Goal: Task Accomplishment & Management: Manage account settings

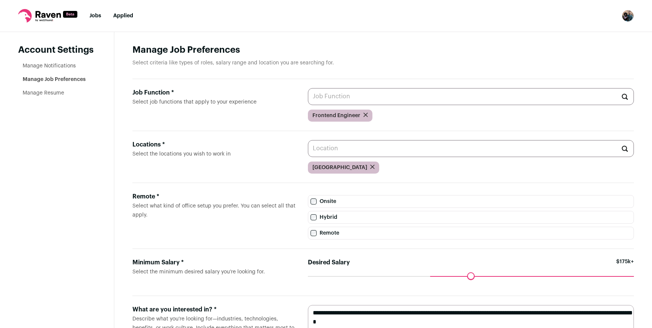
click at [34, 67] on link "Manage Notifications" at bounding box center [49, 65] width 53 height 5
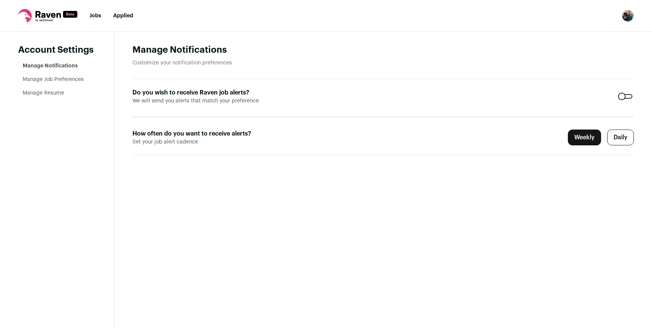
click at [613, 138] on label "Daily" at bounding box center [620, 138] width 27 height 16
click at [98, 15] on link "Jobs" at bounding box center [95, 15] width 12 height 5
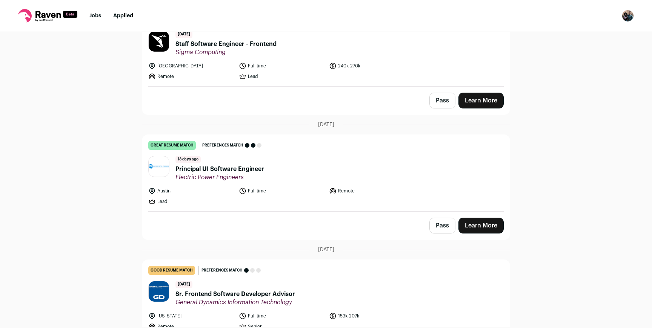
scroll to position [101, 0]
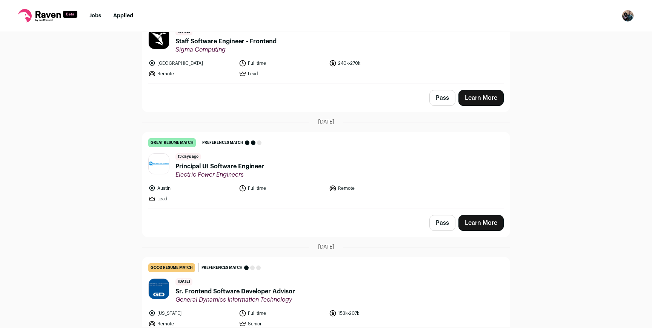
click at [187, 163] on span "Principal UI Software Engineer" at bounding box center [219, 166] width 89 height 9
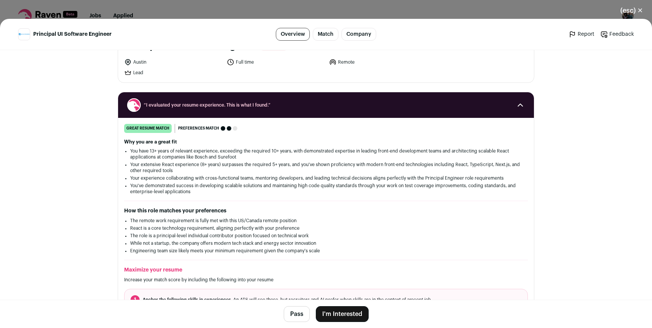
scroll to position [0, 0]
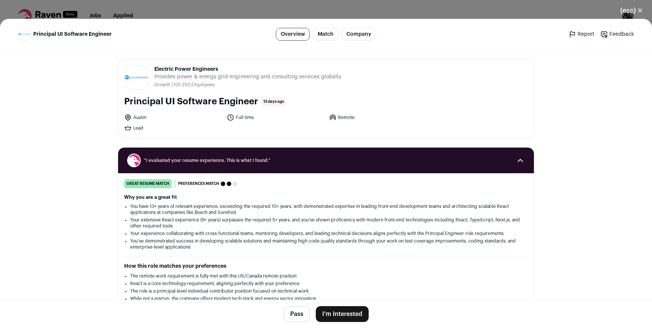
click at [348, 37] on link "Company" at bounding box center [358, 34] width 35 height 13
drag, startPoint x: 154, startPoint y: 70, endPoint x: 220, endPoint y: 71, distance: 66.0
click at [219, 71] on span "Electric Power Engineers" at bounding box center [248, 70] width 188 height 8
copy span "Electric Power Engineers"
click at [639, 9] on button "(esc) ✕" at bounding box center [631, 10] width 41 height 17
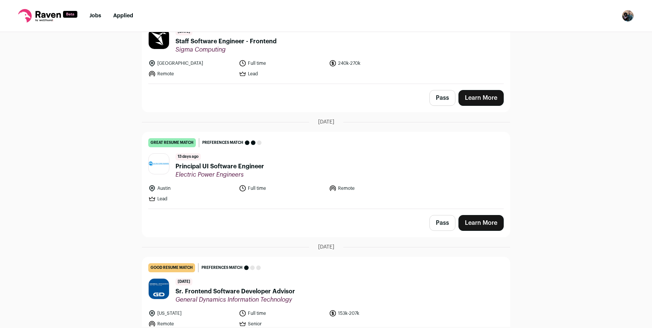
click at [101, 15] on ul "Jobs Applied" at bounding box center [111, 16] width 44 height 8
click at [95, 15] on link "Jobs" at bounding box center [95, 15] width 12 height 5
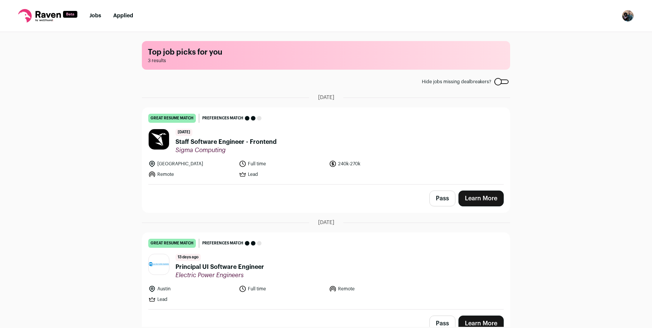
click at [49, 15] on icon at bounding box center [47, 14] width 25 height 7
